Goal: Task Accomplishment & Management: Manage account settings

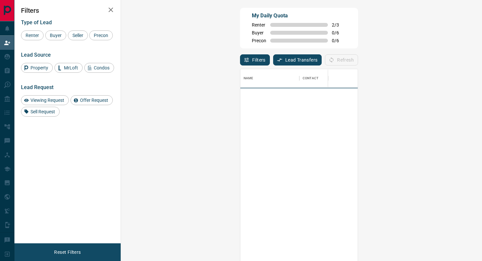
scroll to position [198, 347]
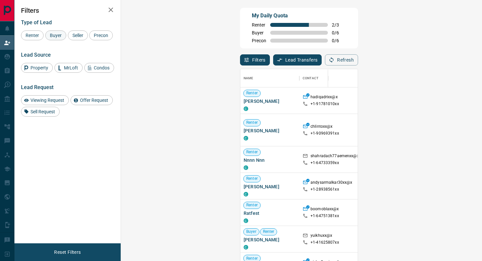
click at [56, 33] on span "Buyer" at bounding box center [55, 35] width 16 height 5
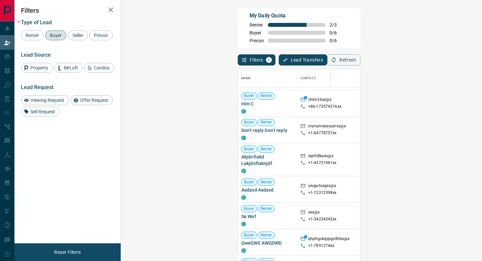
scroll to position [0, 0]
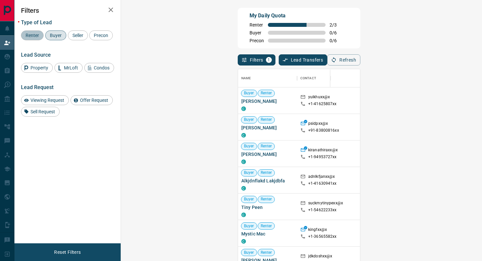
click at [35, 33] on span "Renter" at bounding box center [32, 35] width 18 height 5
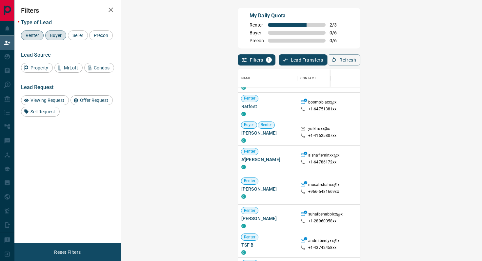
scroll to position [135, 0]
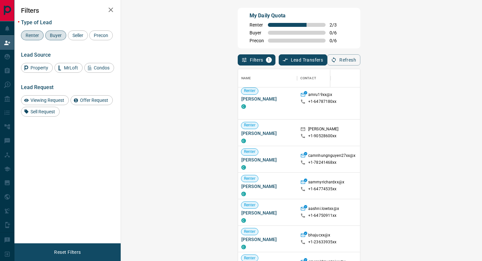
scroll to position [586, 0]
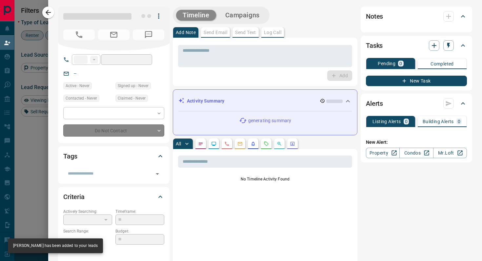
type input "**"
type input "**********"
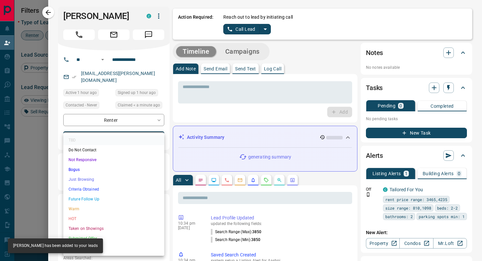
click at [142, 133] on body "Lead Transfers Claim Leads My Leads Tasks Opportunities Deals Campaigns Automat…" at bounding box center [241, 111] width 482 height 222
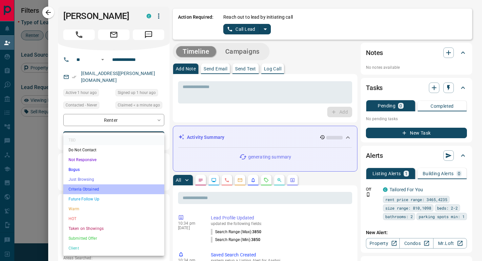
click at [93, 190] on li "Criteria Obtained" at bounding box center [113, 189] width 101 height 10
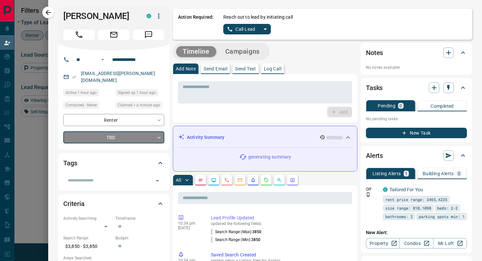
type input "*"
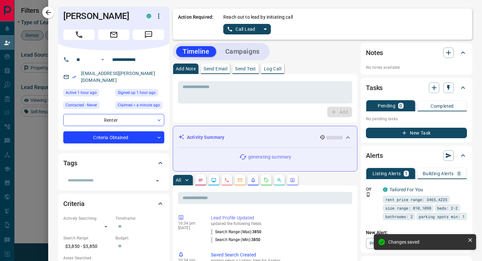
click at [266, 29] on icon "split button" at bounding box center [265, 29] width 8 height 8
click at [251, 48] on li "Log Manual Call" at bounding box center [247, 52] width 40 height 10
click at [226, 28] on button "Log Manual Call" at bounding box center [244, 29] width 43 height 10
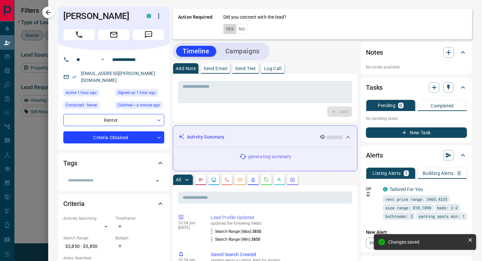
click at [226, 28] on button "Yes" at bounding box center [229, 29] width 13 height 10
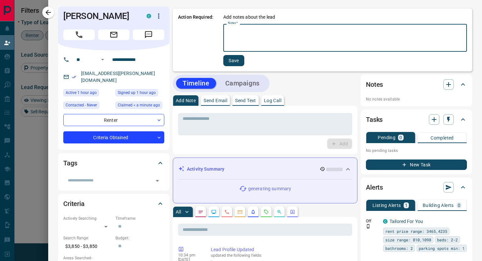
click at [264, 38] on textarea "Notes   *" at bounding box center [345, 38] width 234 height 22
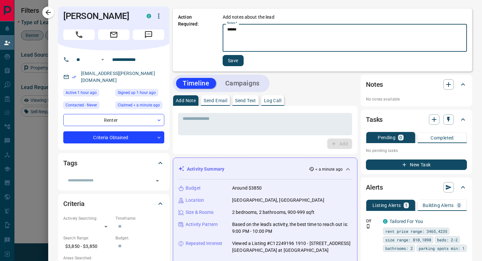
type textarea "******"
click at [238, 60] on button "Save" at bounding box center [232, 60] width 21 height 11
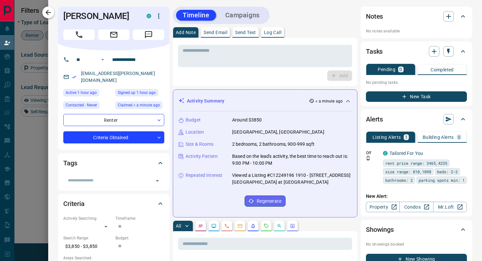
click at [51, 13] on icon "button" at bounding box center [48, 13] width 8 height 8
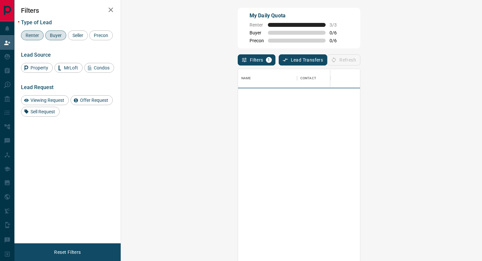
scroll to position [198, 347]
